Goal: Task Accomplishment & Management: Manage account settings

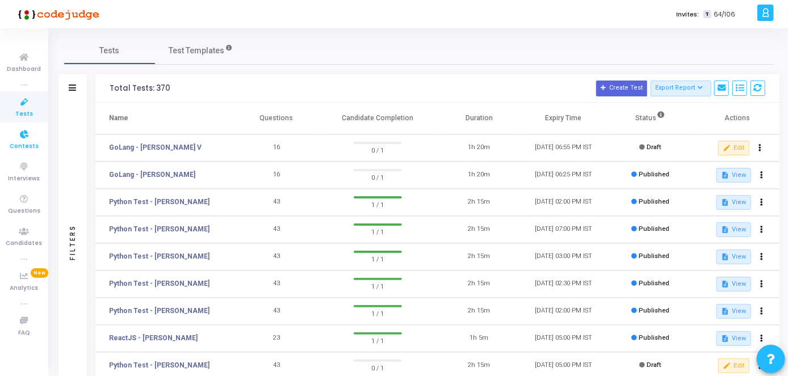
click at [22, 147] on span "Contests" at bounding box center [24, 147] width 29 height 10
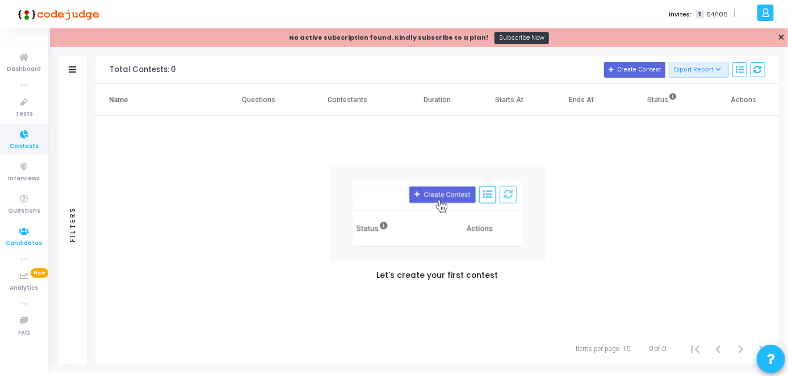
click at [26, 248] on span "Candidates" at bounding box center [24, 244] width 36 height 10
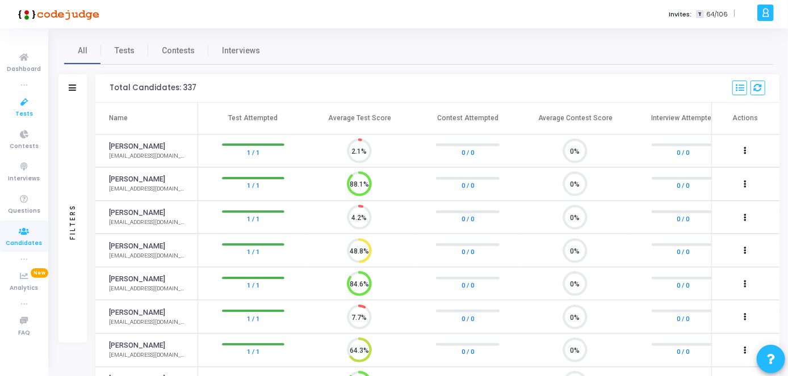
click at [15, 112] on link "Tests" at bounding box center [24, 106] width 48 height 31
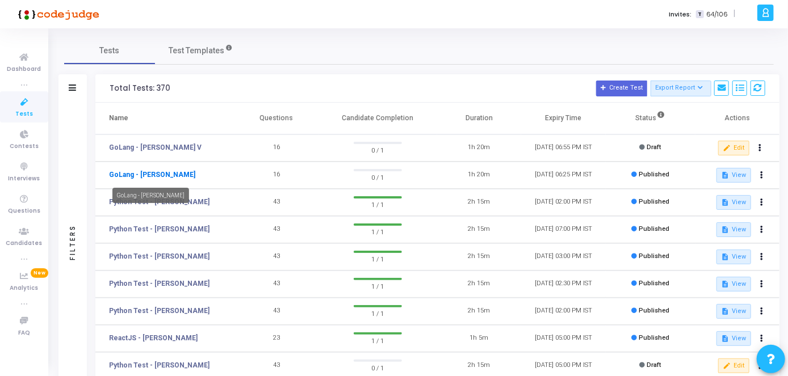
click at [175, 171] on link "GoLang - [PERSON_NAME]" at bounding box center [152, 175] width 86 height 10
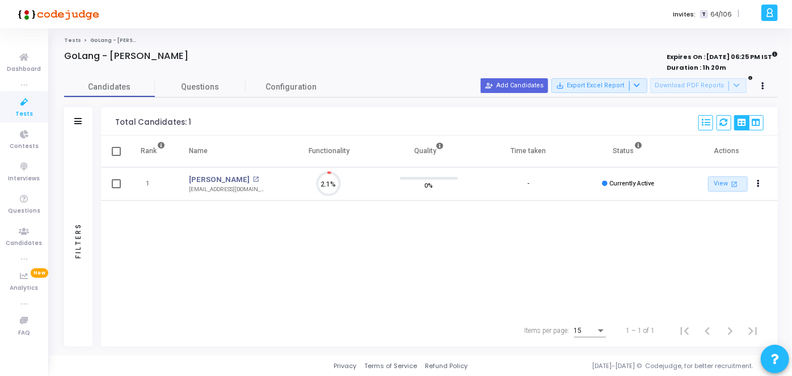
click at [26, 103] on icon at bounding box center [24, 102] width 24 height 14
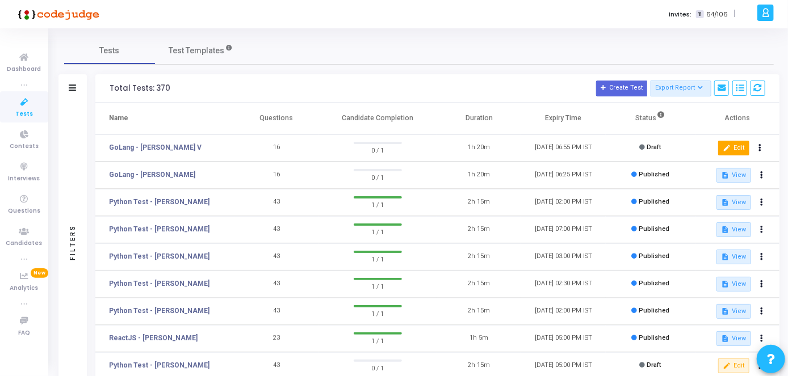
click at [737, 149] on button "edit Edit" at bounding box center [733, 148] width 31 height 15
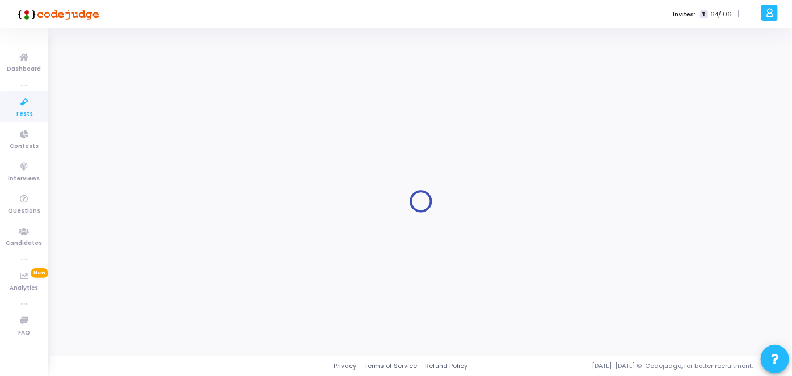
type input "[DATE] 5:05 PM"
checkbox input "false"
type input "[DATE] 6:55 PM"
type input "1"
type input "5"
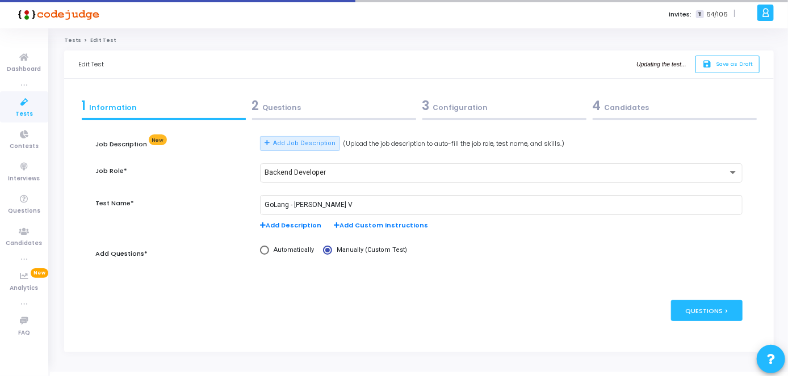
click at [617, 112] on div "4 Candidates" at bounding box center [675, 105] width 164 height 19
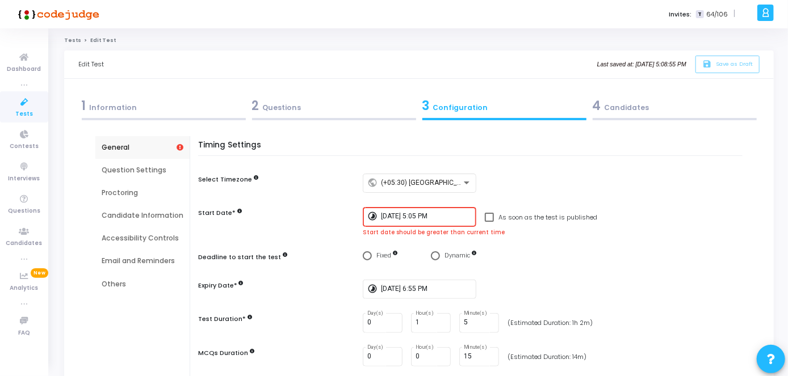
click at [409, 219] on input "[DATE] 5:05 PM" at bounding box center [426, 217] width 91 height 8
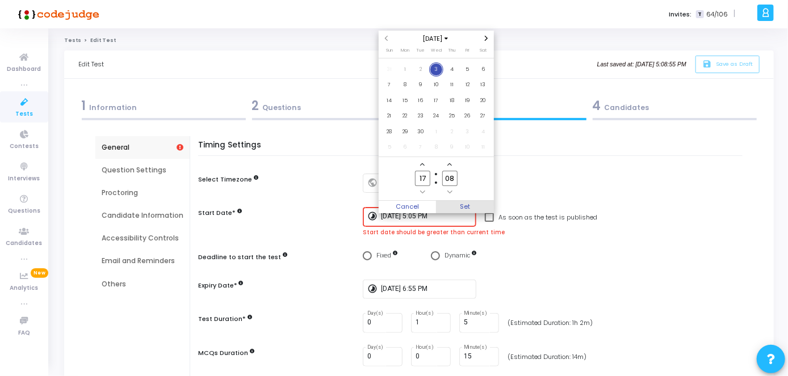
click at [460, 204] on span "Set" at bounding box center [465, 207] width 58 height 12
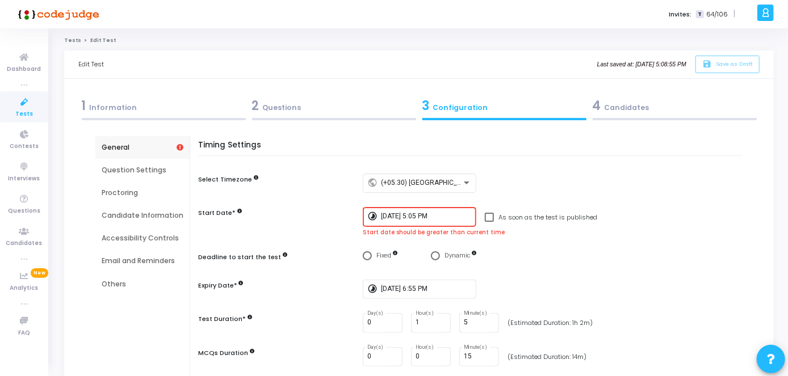
click at [437, 223] on div "[DATE] 5:05 PM" at bounding box center [426, 216] width 91 height 21
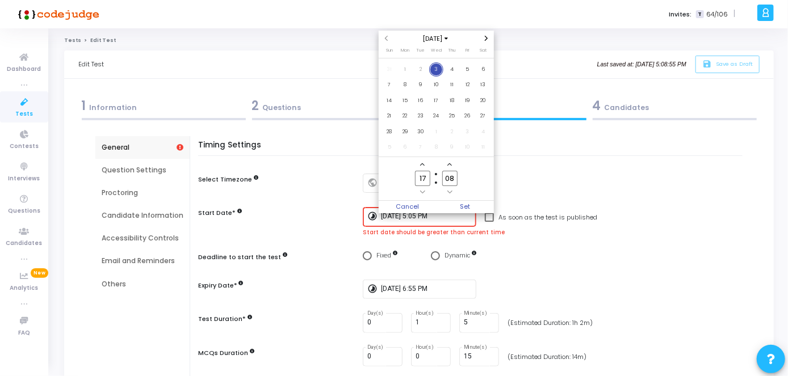
click at [454, 180] on input "08" at bounding box center [449, 178] width 15 height 15
type input "0"
type input "10"
click at [469, 206] on span "Set" at bounding box center [465, 207] width 58 height 12
type input "[DATE] 5:10 PM"
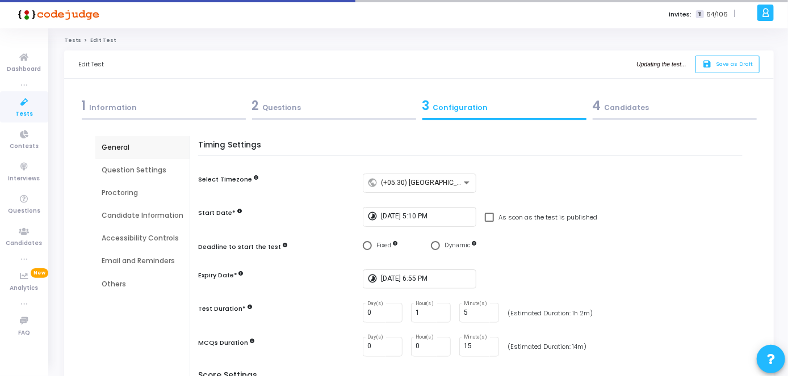
click at [599, 109] on span "4" at bounding box center [597, 106] width 9 height 18
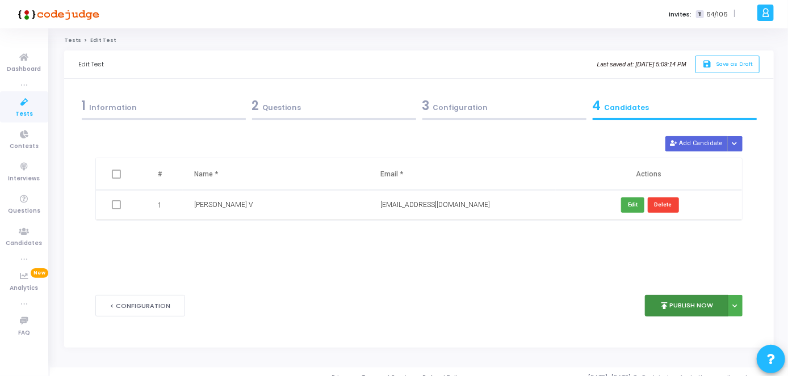
click at [685, 305] on button "publish Publish Now" at bounding box center [686, 306] width 83 height 22
